Goal: Transaction & Acquisition: Purchase product/service

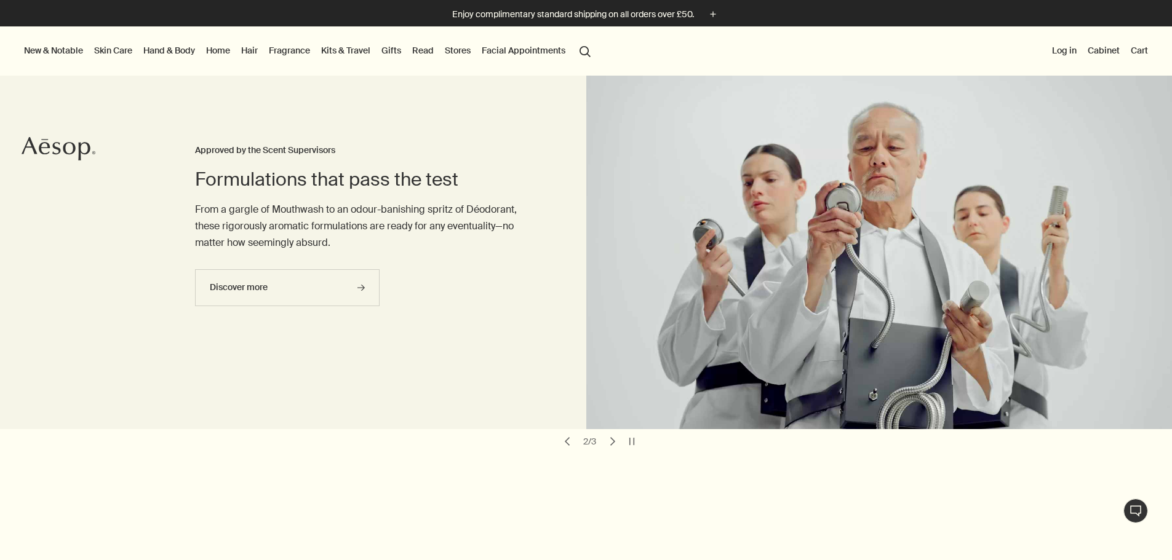
click at [194, 47] on link "Hand & Body" at bounding box center [169, 50] width 57 height 16
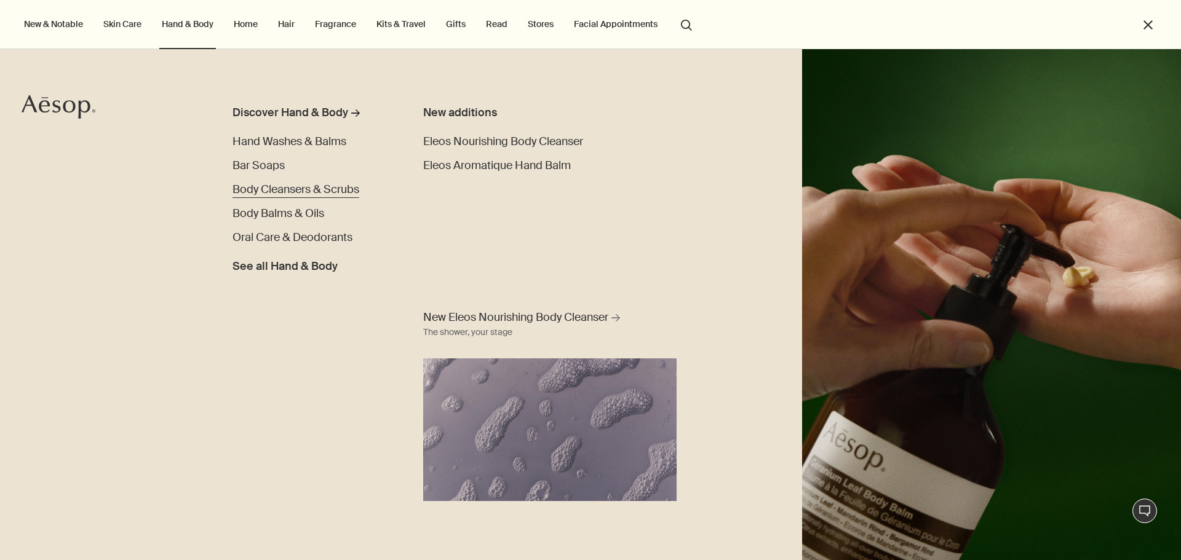
click at [266, 189] on span "Body Cleansers & Scrubs" at bounding box center [295, 189] width 127 height 15
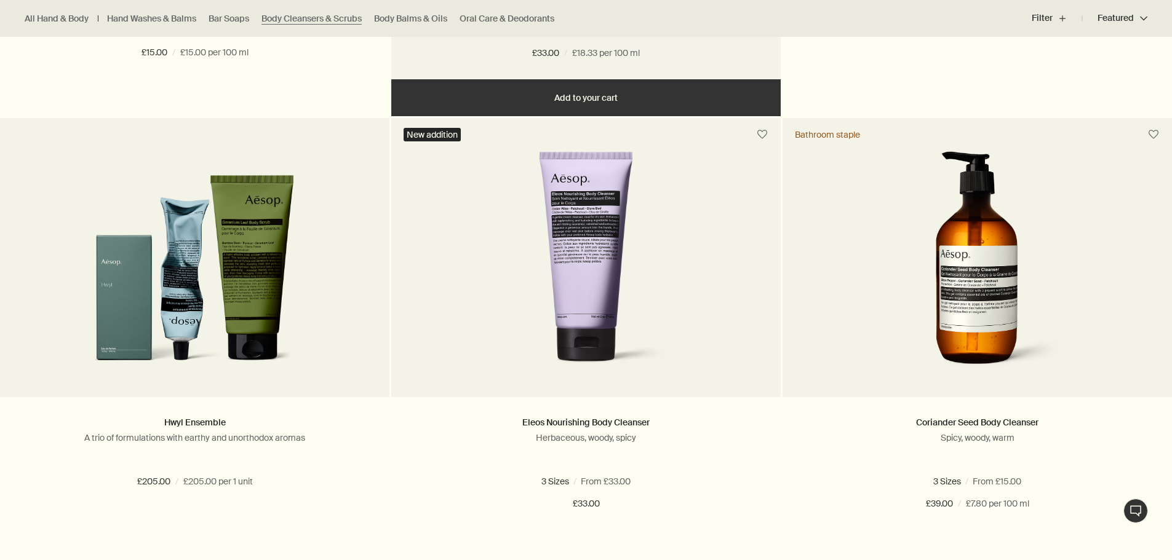
scroll to position [738, 0]
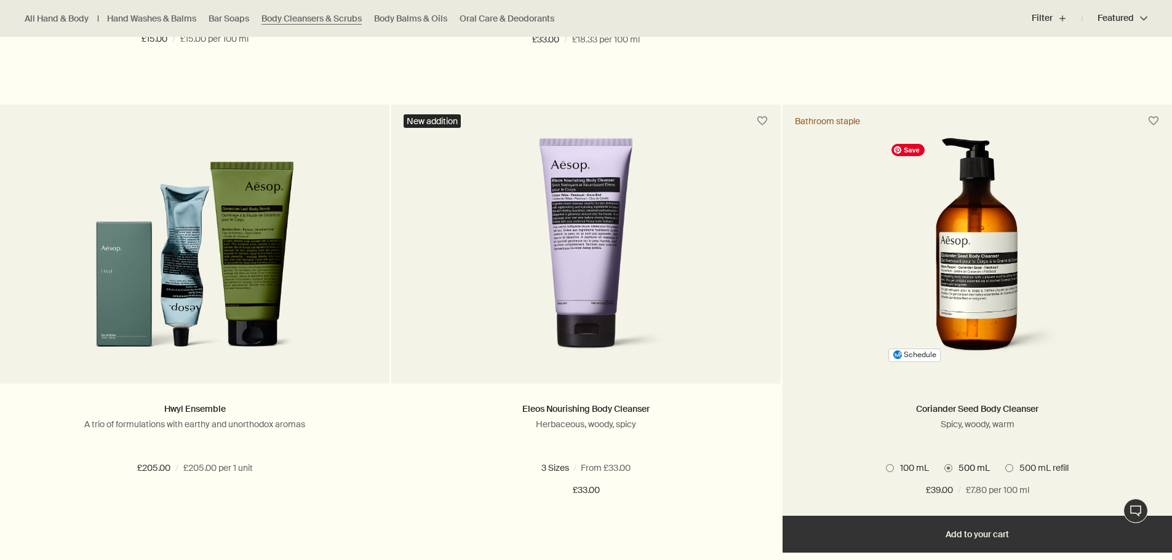
click at [972, 258] on img at bounding box center [977, 252] width 184 height 228
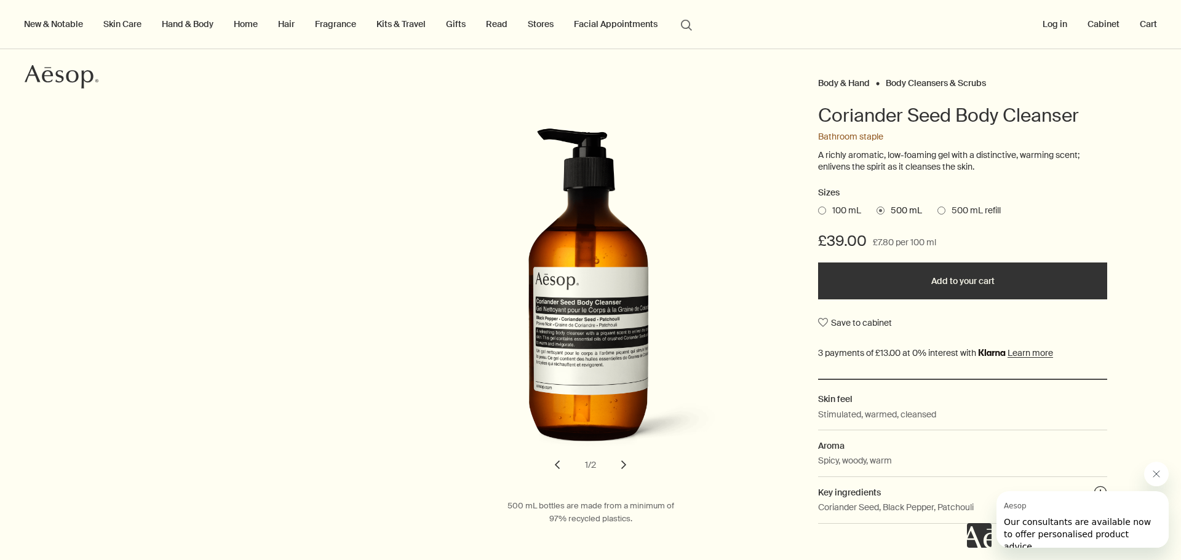
scroll to position [61, 0]
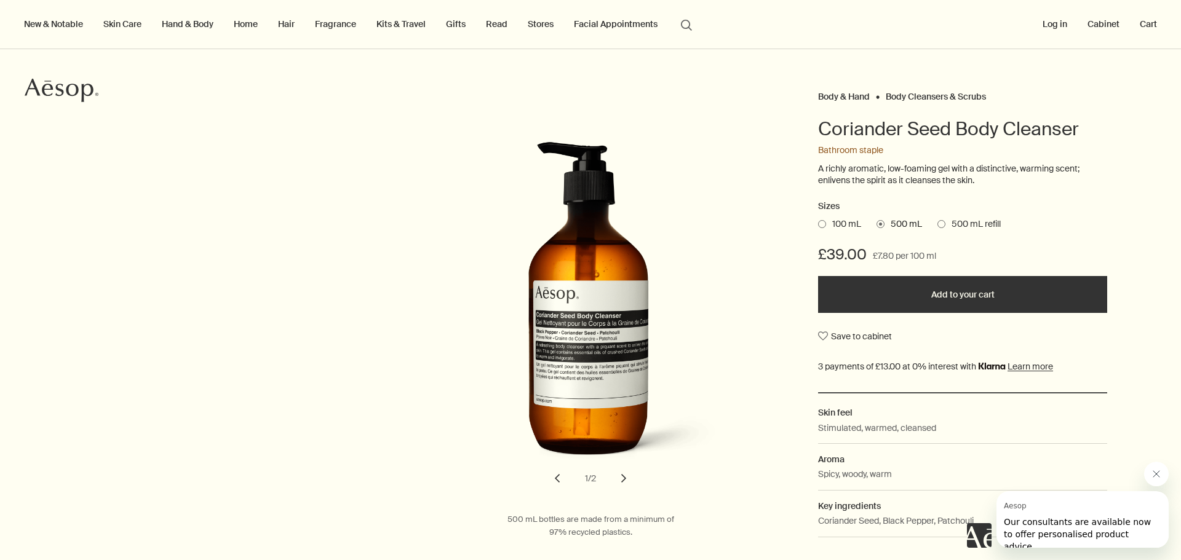
click at [818, 217] on ul "100 mL 500 mL 500 mL refill" at bounding box center [962, 224] width 289 height 17
click at [818, 223] on span at bounding box center [822, 224] width 8 height 8
click at [818, 223] on input "100 mL" at bounding box center [818, 222] width 0 height 8
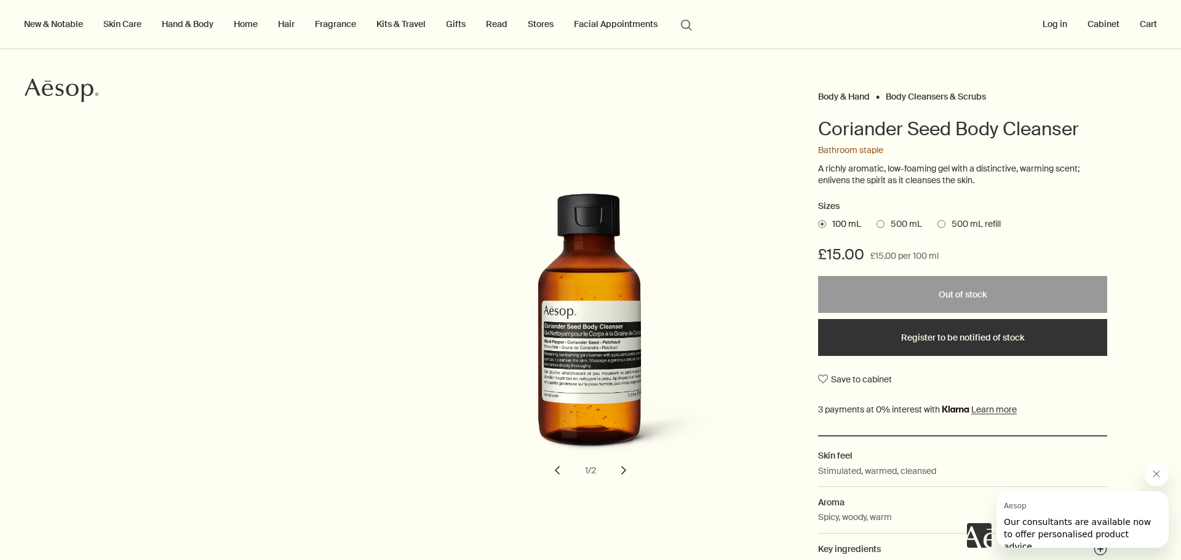
click at [878, 224] on span at bounding box center [880, 224] width 8 height 8
click at [876, 224] on input "500 mL" at bounding box center [876, 222] width 0 height 8
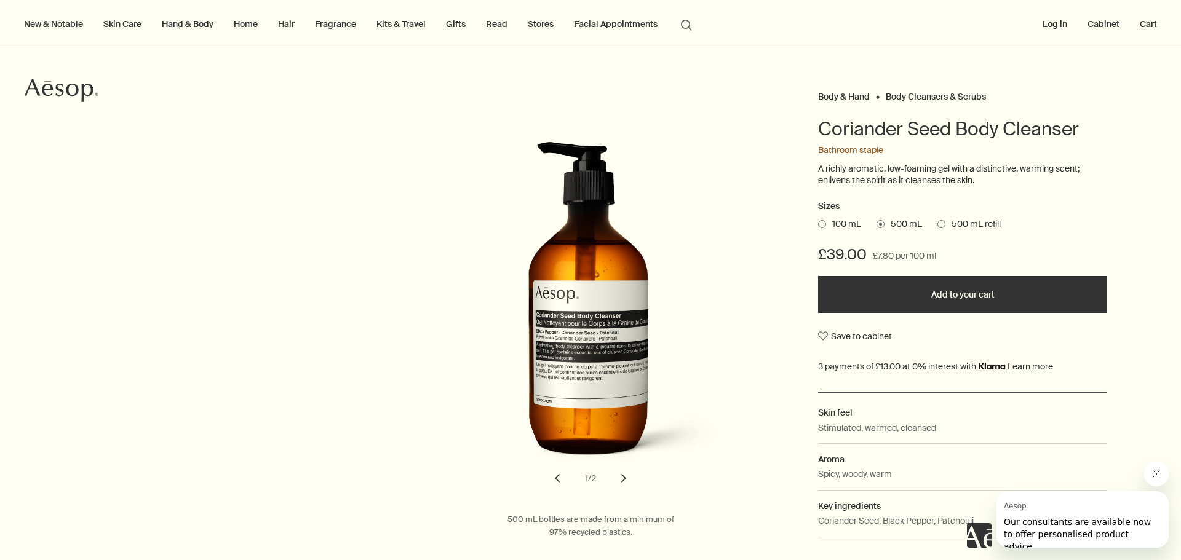
click at [886, 277] on button "Add to your cart" at bounding box center [962, 294] width 289 height 37
click at [460, 27] on link "Gifts" at bounding box center [455, 24] width 25 height 16
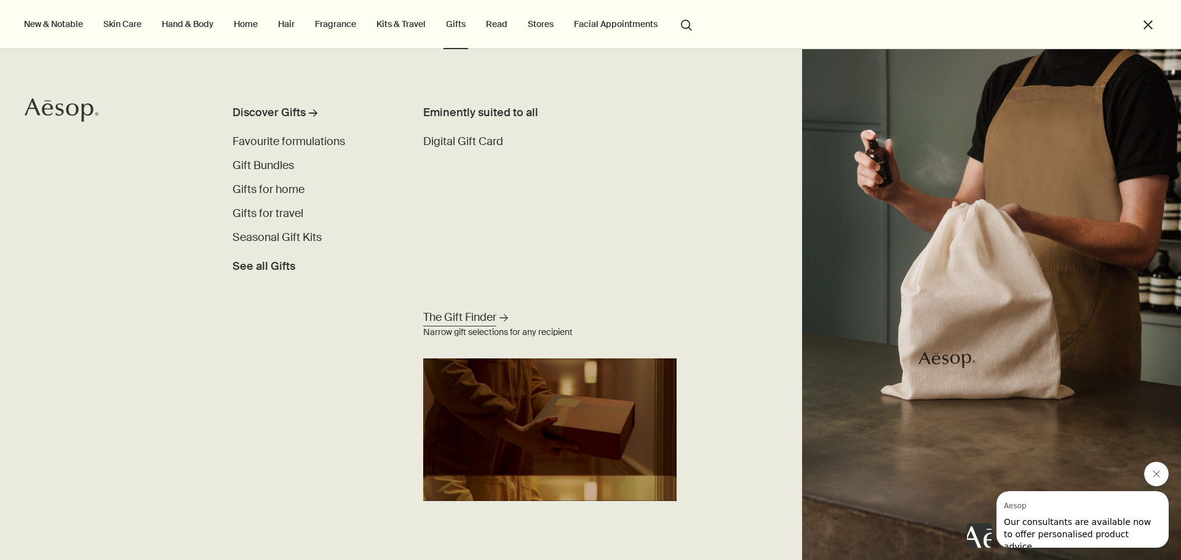
click at [456, 318] on span "The Gift Finder" at bounding box center [459, 317] width 73 height 15
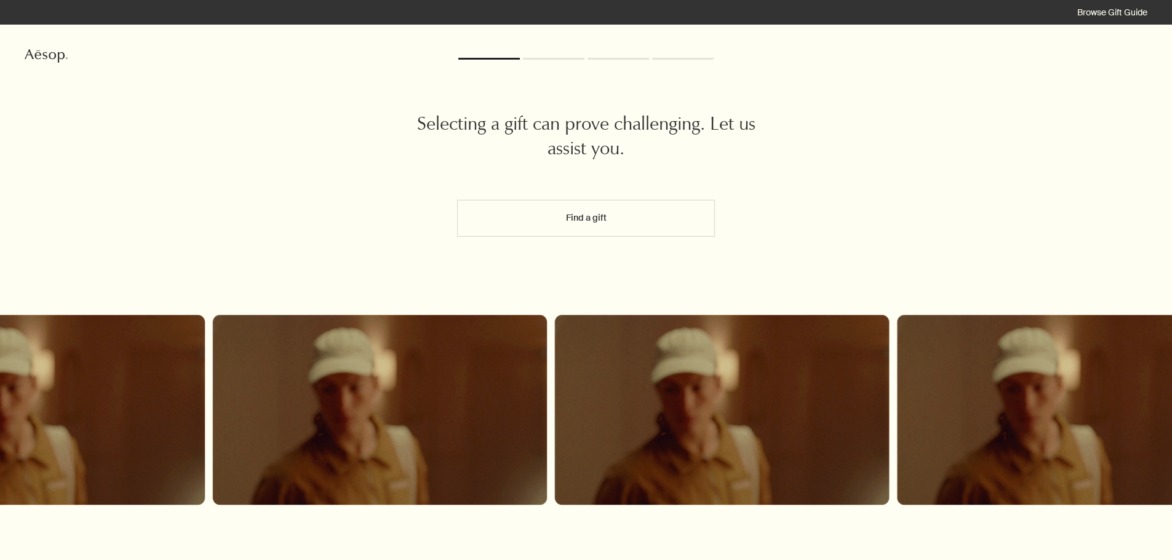
scroll to position [104, 0]
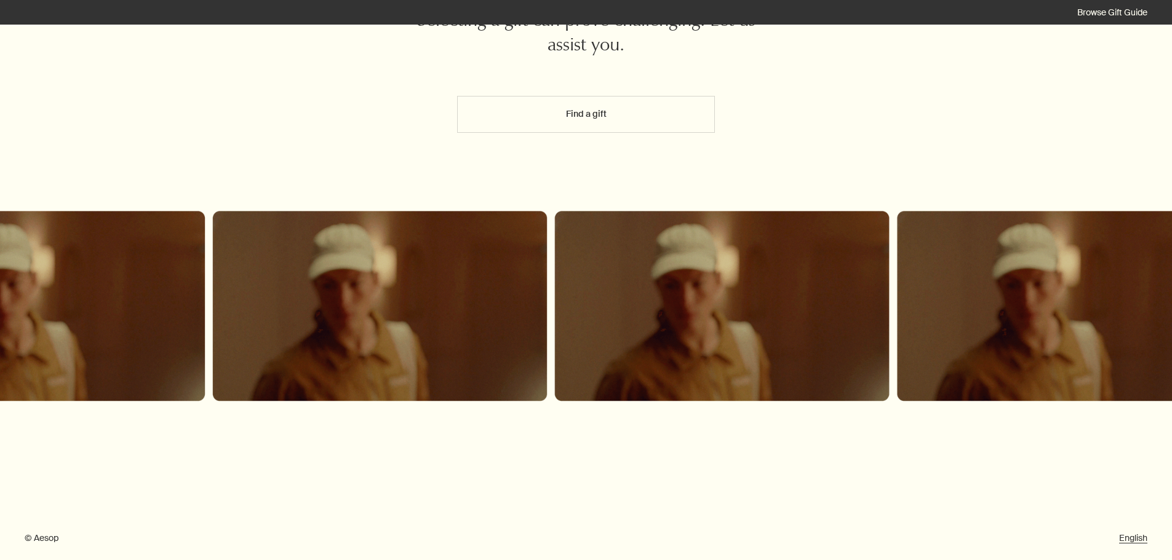
click at [591, 104] on button "Find a gift" at bounding box center [586, 114] width 258 height 37
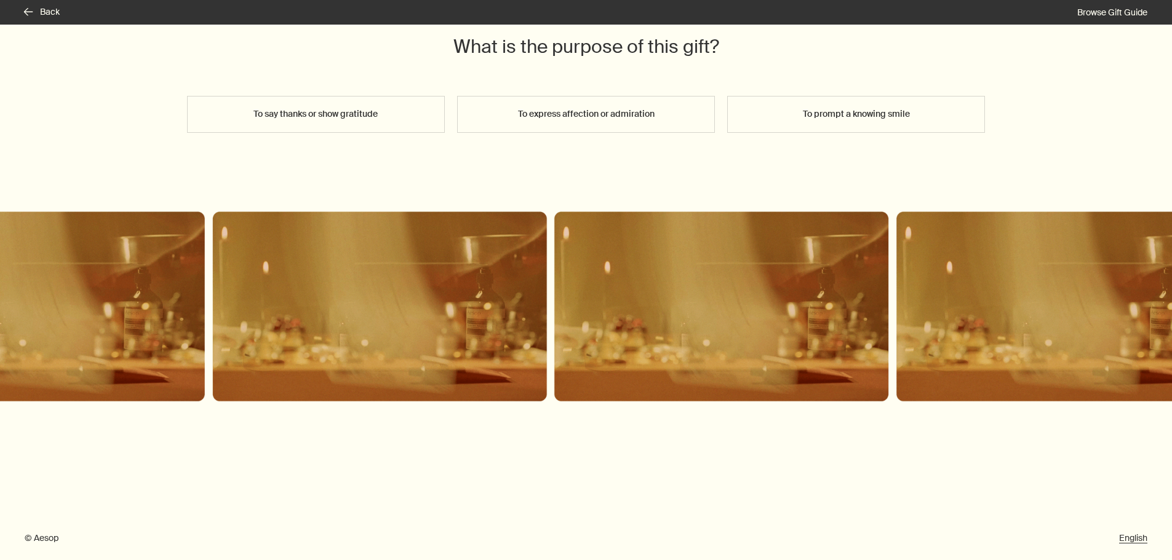
click at [571, 113] on button "To express affection or admiration" at bounding box center [586, 114] width 258 height 37
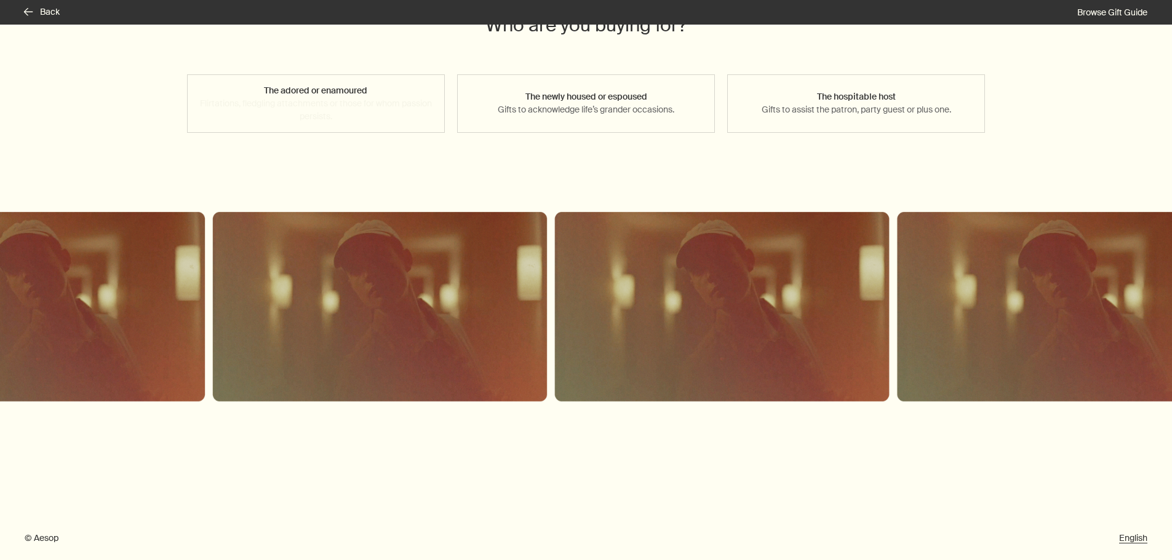
click at [335, 114] on button "The adored or enamoured Flirtations, fledgling attachments or those for whom pa…" at bounding box center [316, 103] width 258 height 58
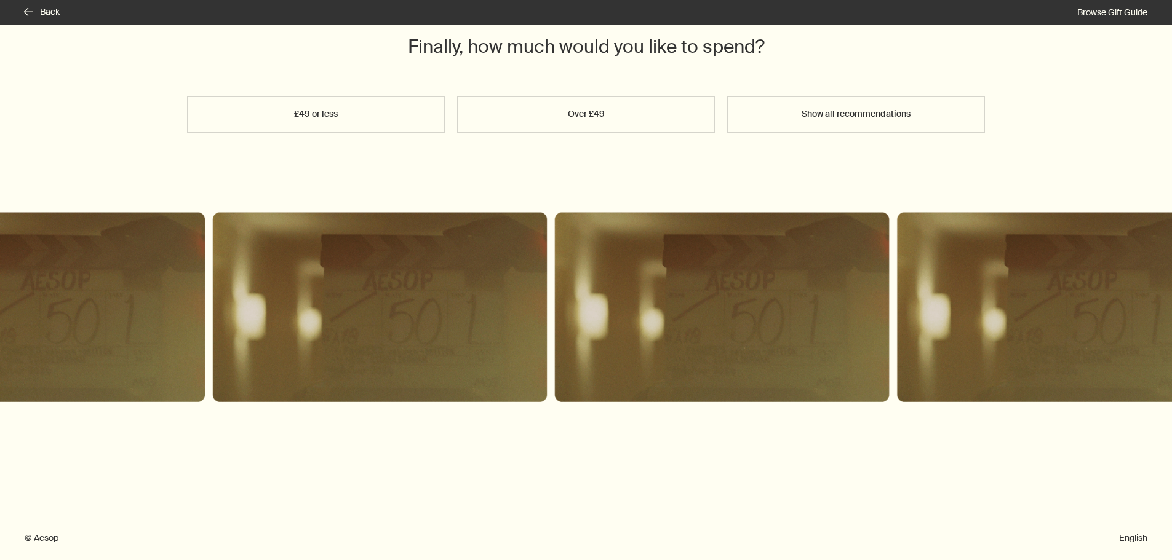
click at [515, 106] on button "Over £49" at bounding box center [586, 114] width 258 height 37
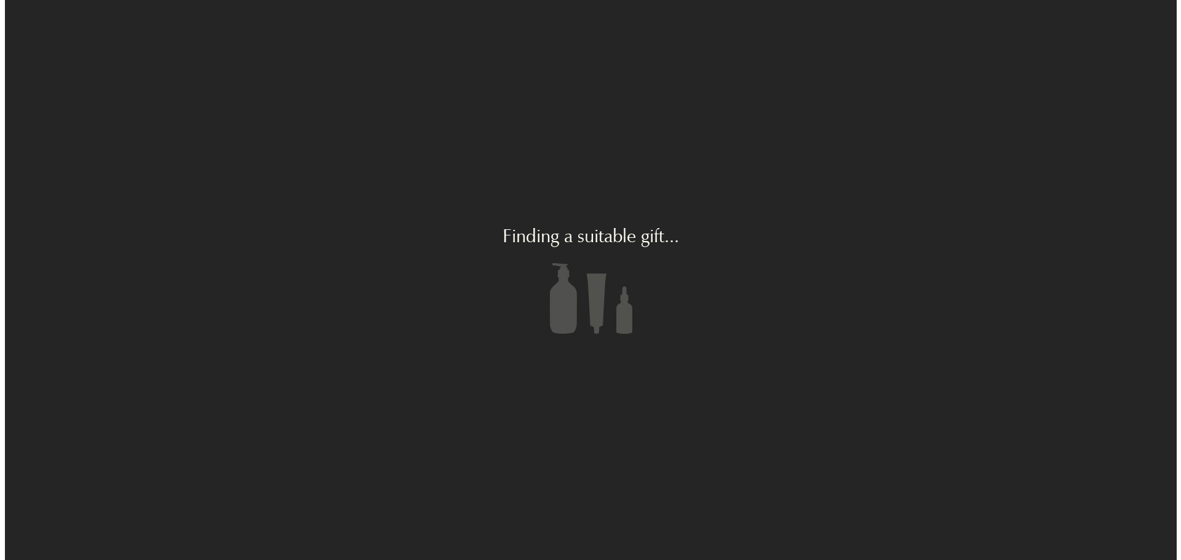
scroll to position [0, 0]
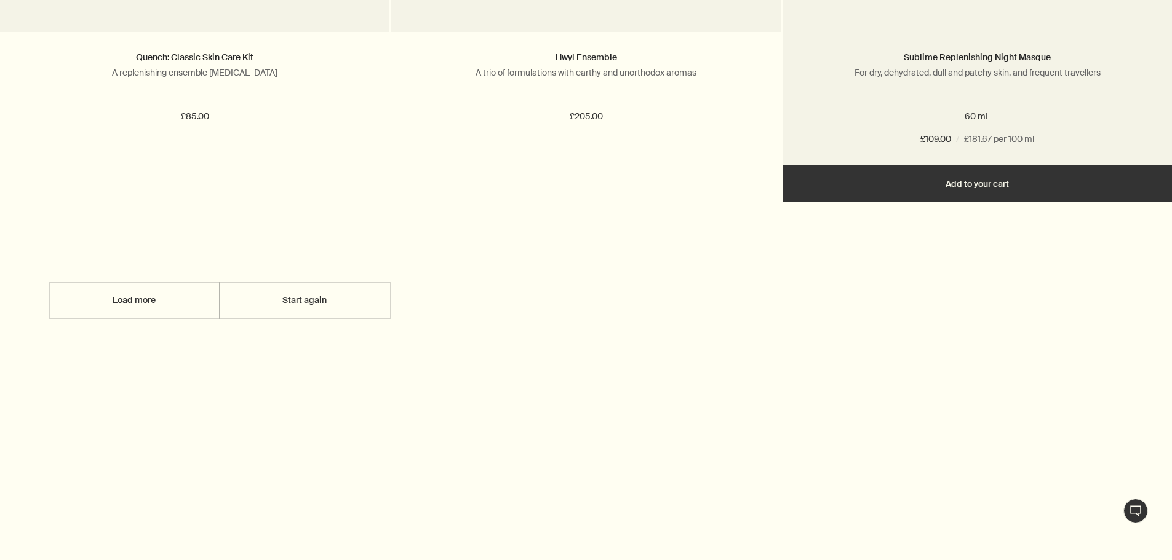
scroll to position [615, 0]
